Goal: Task Accomplishment & Management: Use online tool/utility

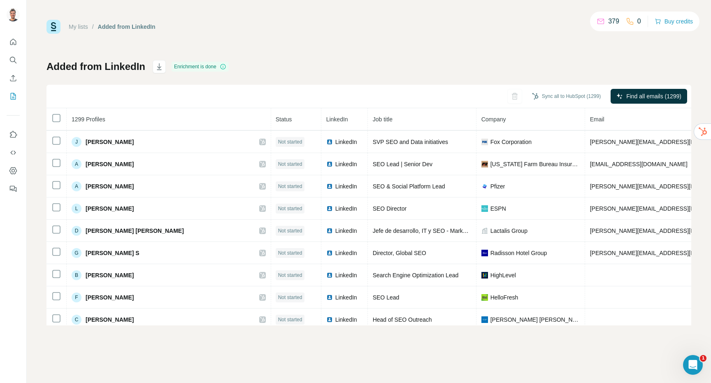
scroll to position [3497, 0]
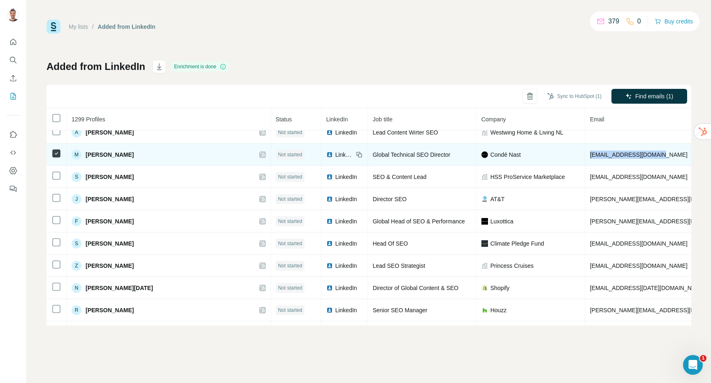
drag, startPoint x: 592, startPoint y: 155, endPoint x: 664, endPoint y: 156, distance: 71.6
click at [664, 156] on td "[EMAIL_ADDRESS][DOMAIN_NAME]" at bounding box center [710, 155] width 250 height 22
copy span "[EMAIL_ADDRESS][DOMAIN_NAME]"
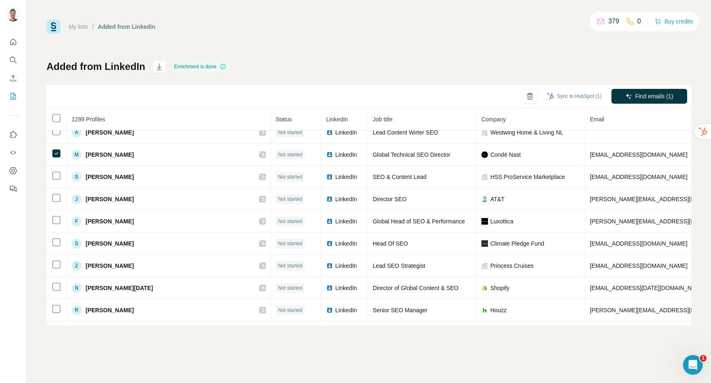
click at [306, 49] on div "My lists / Added from LinkedIn 379 0 Buy credits Added from LinkedIn Enrichment…" at bounding box center [368, 173] width 645 height 306
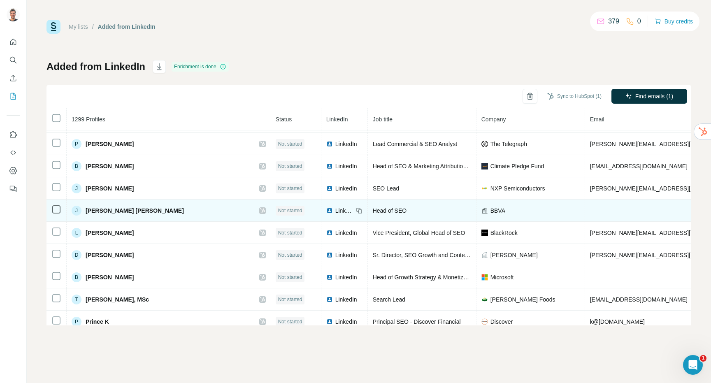
scroll to position [4174, 0]
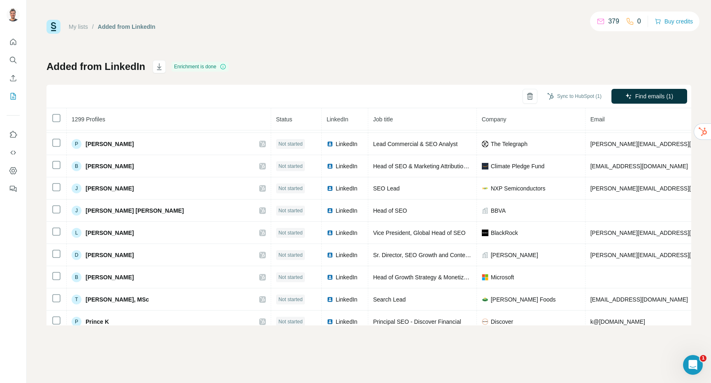
click at [158, 335] on div "My lists / Added from LinkedIn 379 0 Buy credits Added from LinkedIn Enrichment…" at bounding box center [369, 191] width 684 height 383
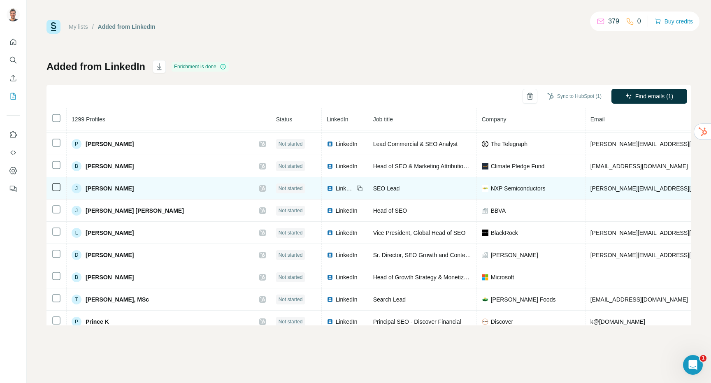
click at [416, 193] on td "SEO Lead" at bounding box center [422, 188] width 109 height 22
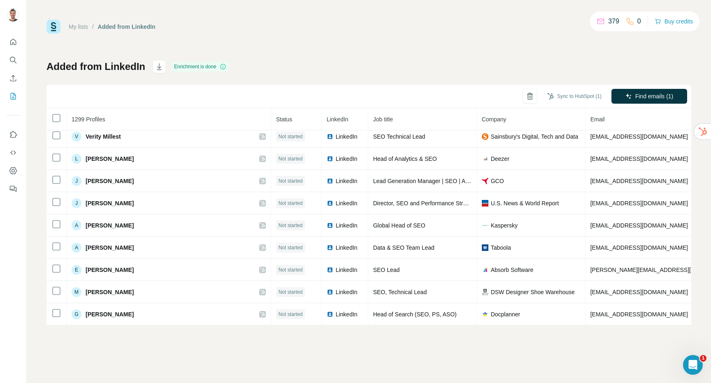
scroll to position [10246, 0]
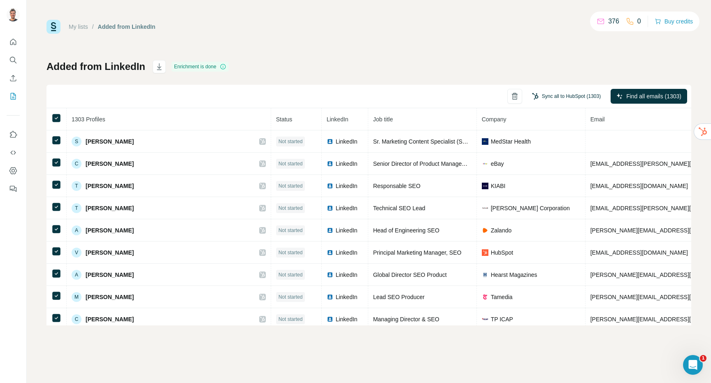
click at [562, 96] on button "Sync all to HubSpot (1303)" at bounding box center [566, 96] width 80 height 12
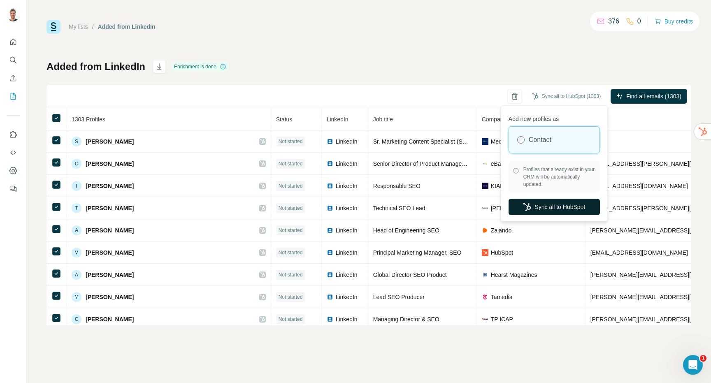
click at [532, 206] on button "Sync all to HubSpot" at bounding box center [553, 207] width 91 height 16
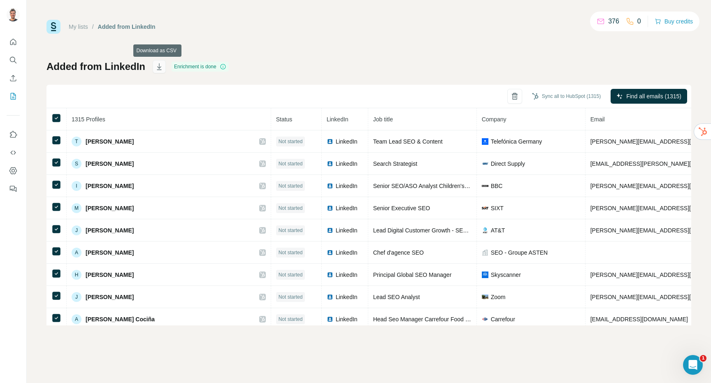
click at [157, 70] on icon "button" at bounding box center [159, 66] width 5 height 7
